Goal: Check status

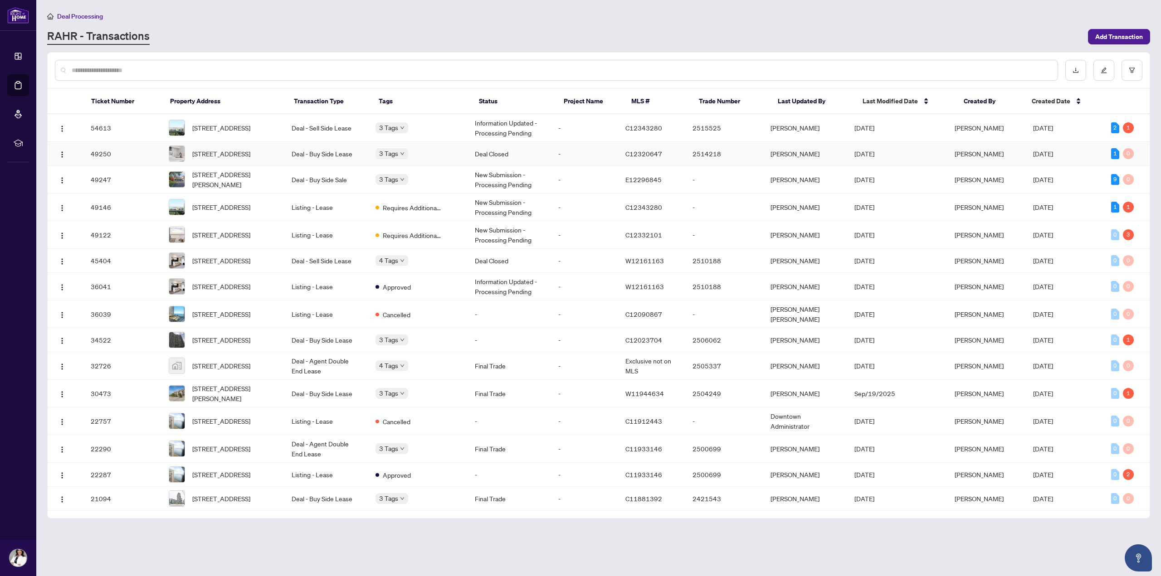
click at [518, 157] on td "Deal Closed" at bounding box center [510, 154] width 84 height 24
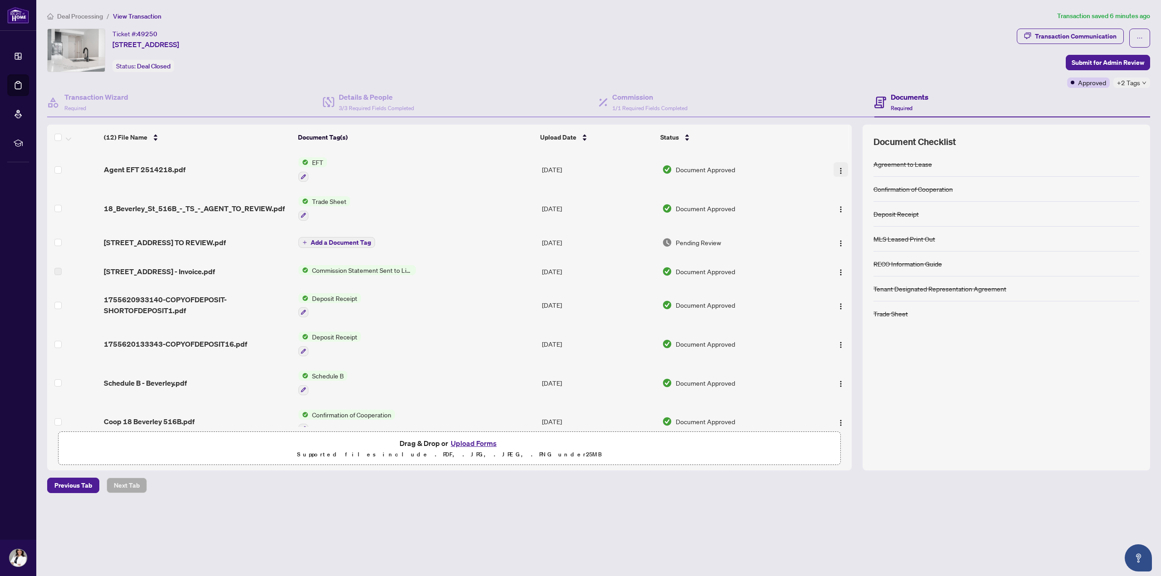
click at [838, 169] on img "button" at bounding box center [840, 170] width 7 height 7
click at [845, 190] on span "View Document" at bounding box center [881, 187] width 87 height 10
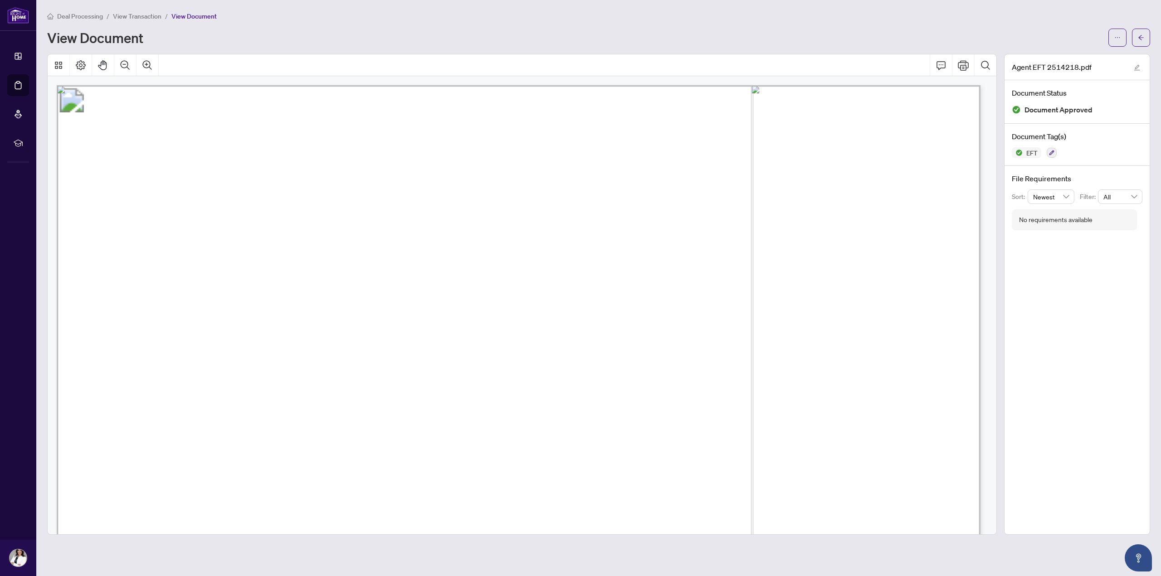
drag, startPoint x: 860, startPoint y: 201, endPoint x: 913, endPoint y: 199, distance: 54.0
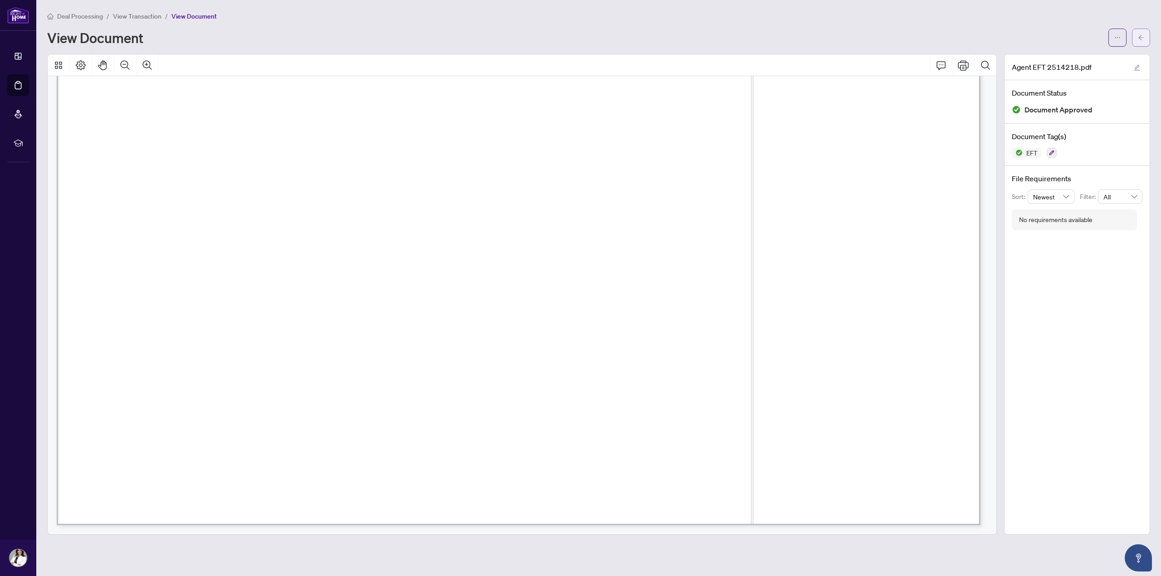
click at [1144, 39] on button "button" at bounding box center [1141, 38] width 18 height 18
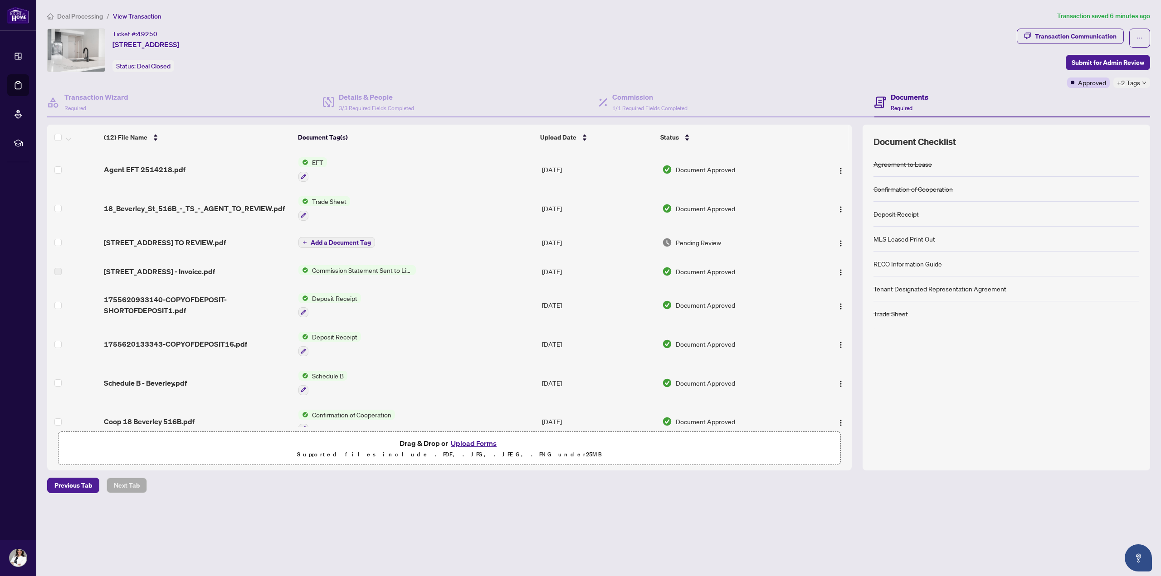
click at [90, 17] on span "Deal Processing" at bounding box center [80, 16] width 46 height 8
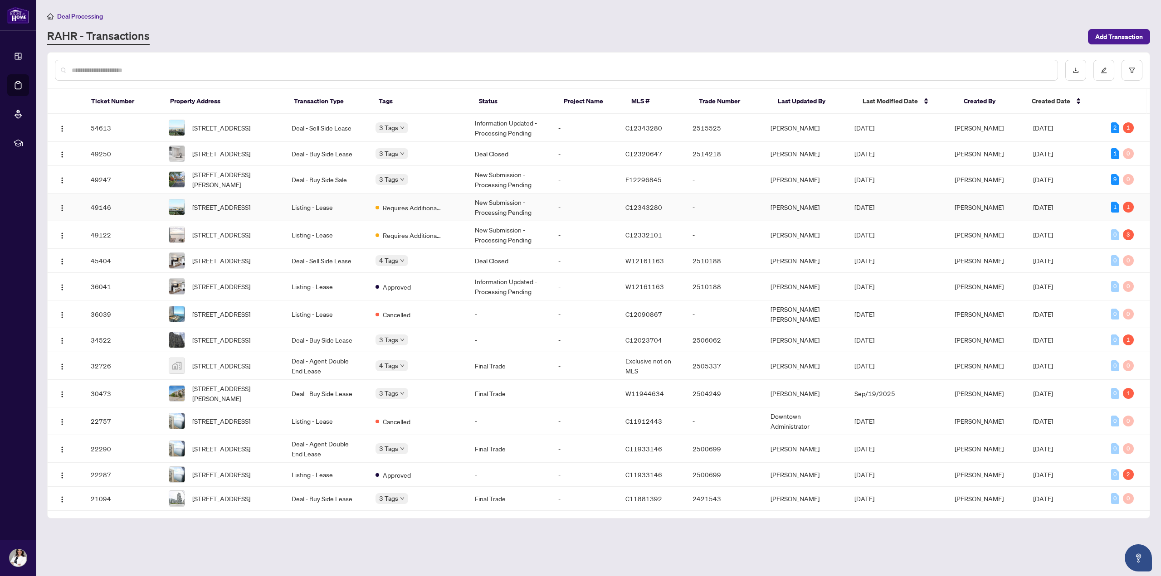
click at [417, 213] on span "Requires Additional Docs" at bounding box center [412, 208] width 59 height 10
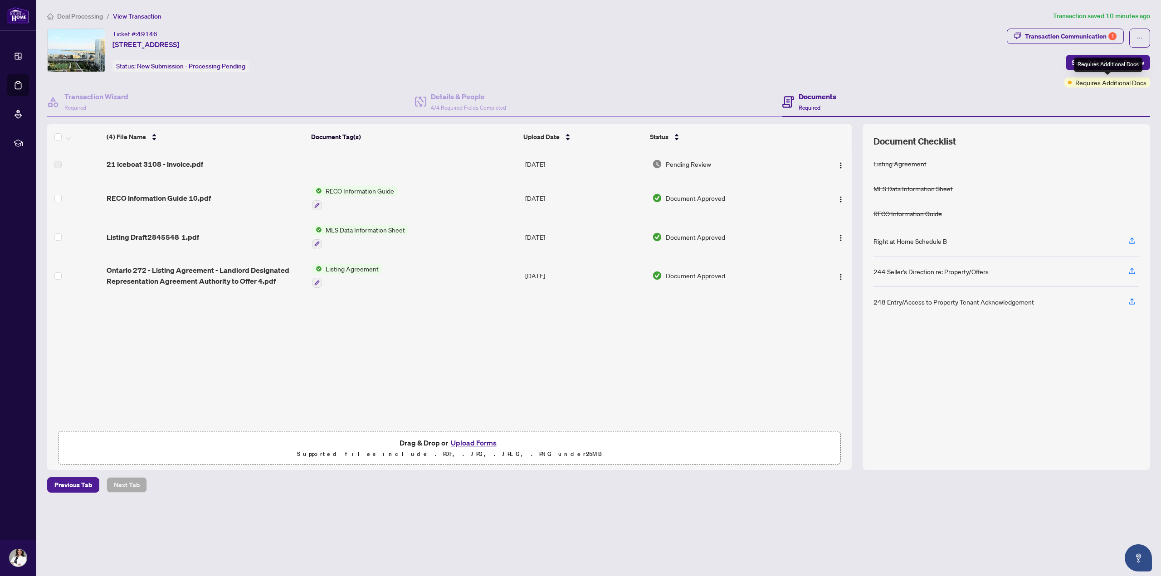
click at [1104, 82] on span "Requires Additional Docs" at bounding box center [1110, 83] width 71 height 10
click at [958, 79] on div "Ticket #: 49146 [STREET_ADDRESS] Status: New Submission - Processing Pending" at bounding box center [525, 58] width 960 height 59
click at [1051, 38] on div "Transaction Communication 1" at bounding box center [1071, 36] width 92 height 15
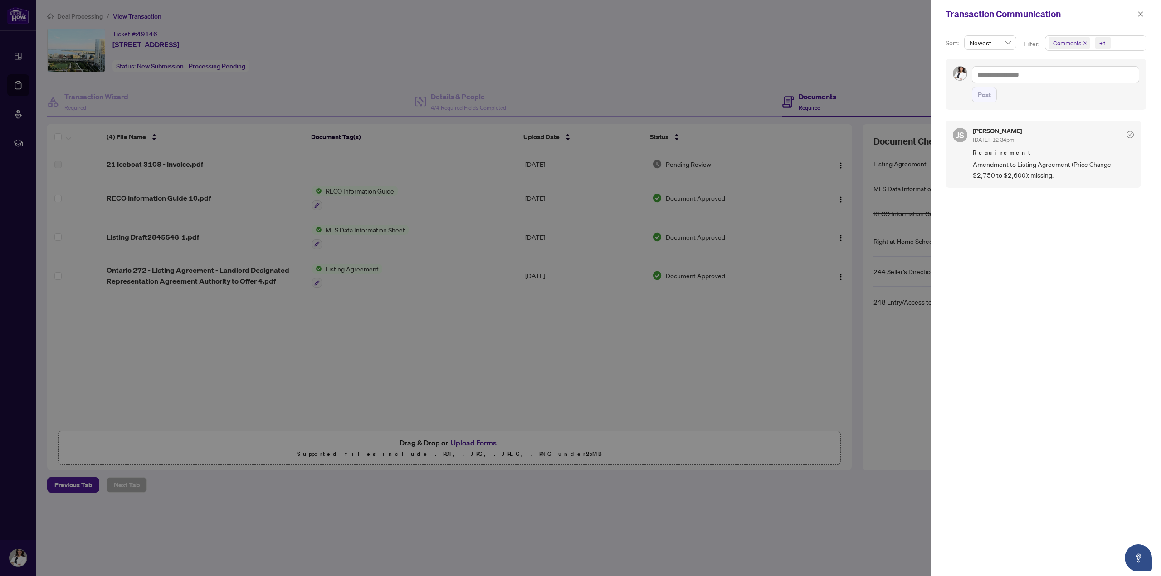
click at [533, 56] on div at bounding box center [580, 288] width 1161 height 576
click at [1142, 16] on icon "close" at bounding box center [1141, 14] width 6 height 6
